Goal: Obtain resource: Obtain resource

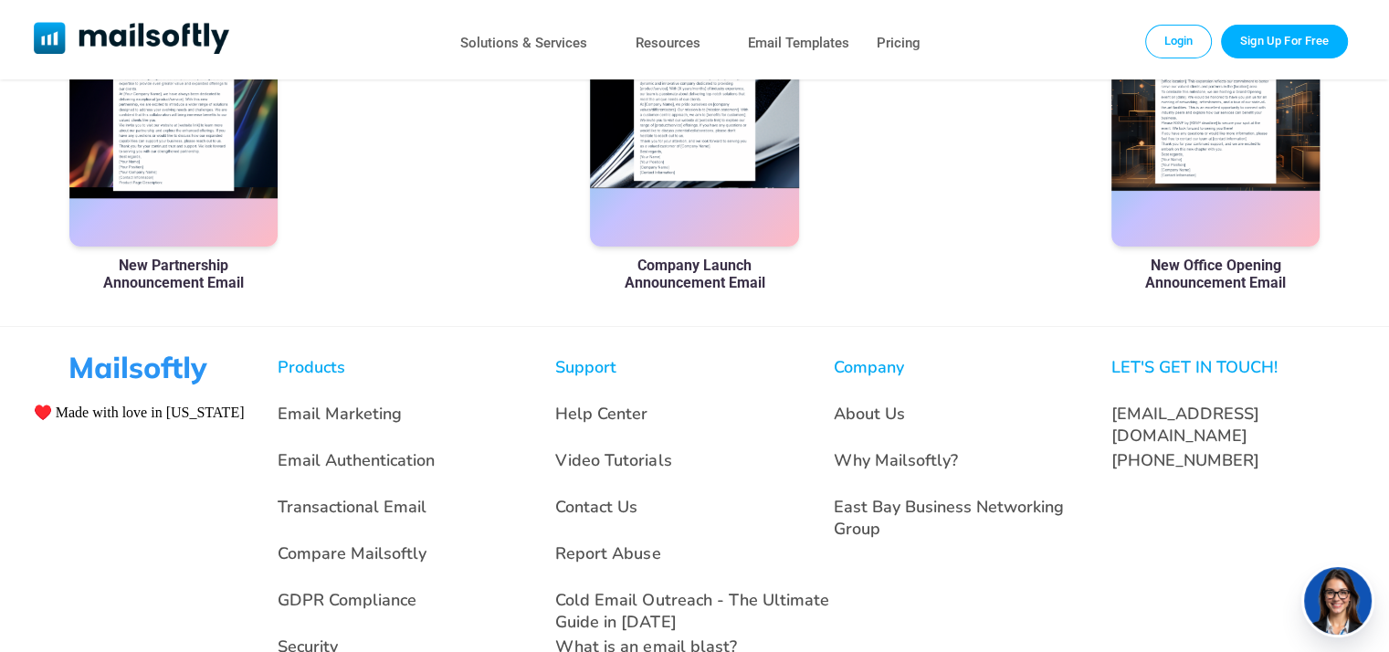
scroll to position [749, 0]
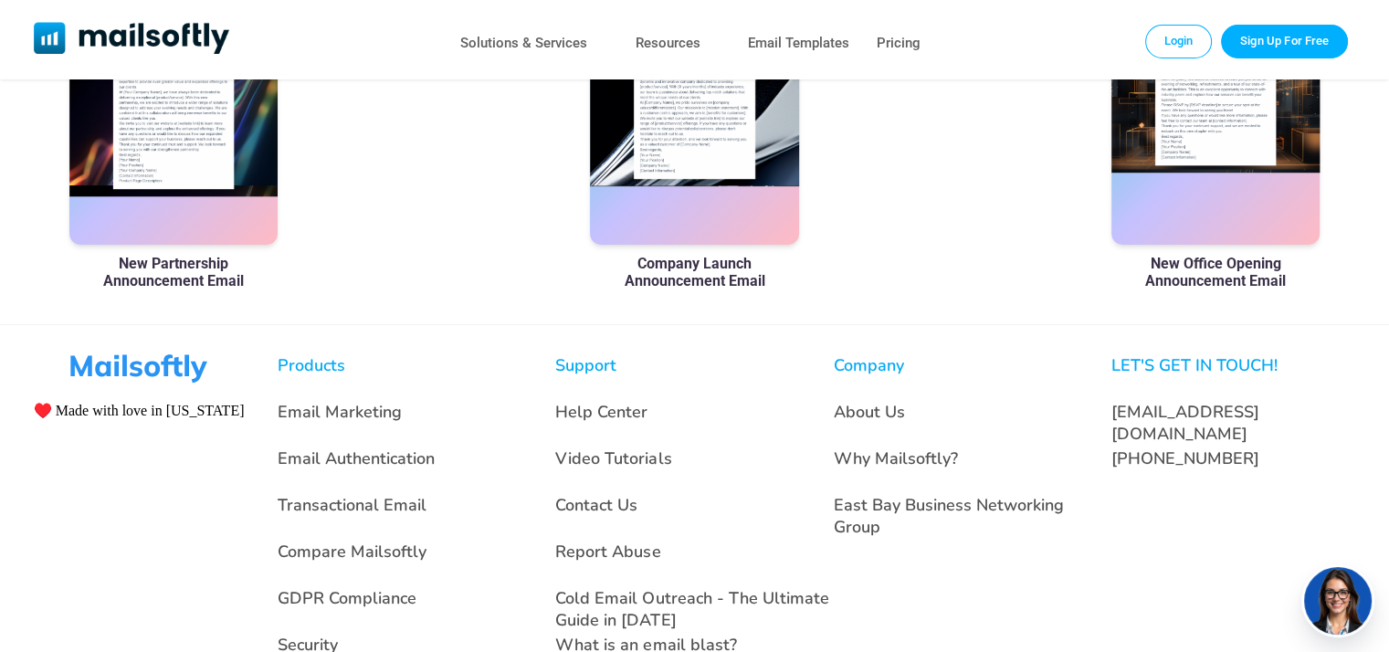
click at [1215, 141] on div at bounding box center [1216, 108] width 208 height 274
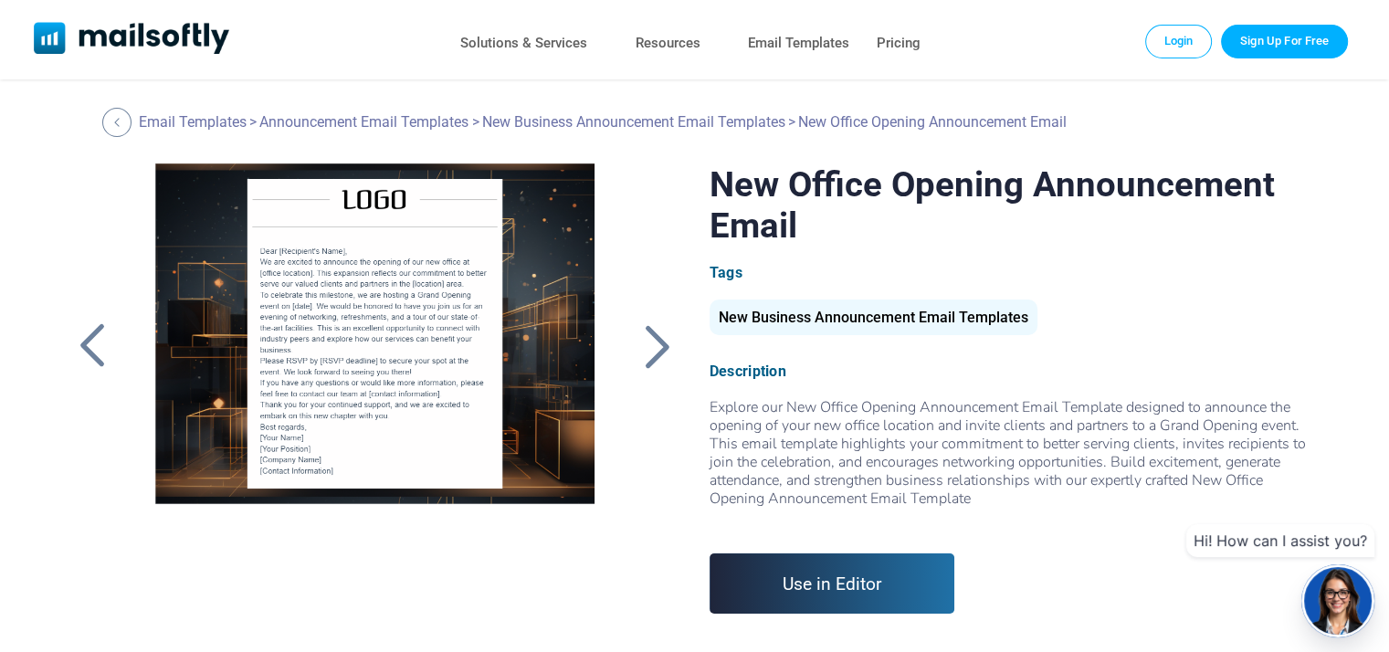
click at [420, 364] on div at bounding box center [375, 391] width 489 height 457
